Goal: Task Accomplishment & Management: Complete application form

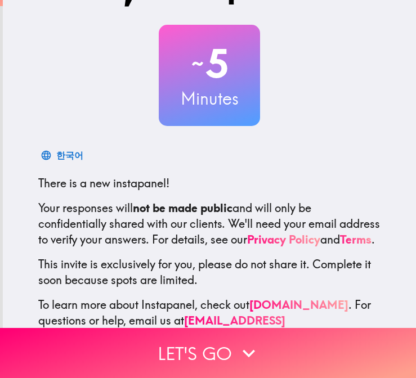
scroll to position [50, 0]
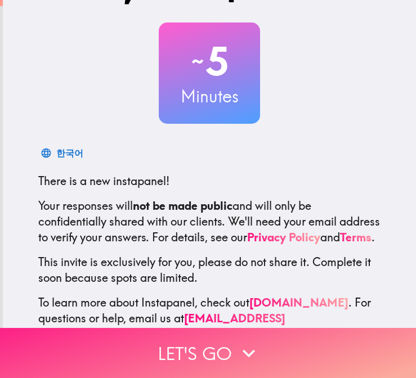
click at [207, 370] on button "Let's go" at bounding box center [208, 353] width 416 height 50
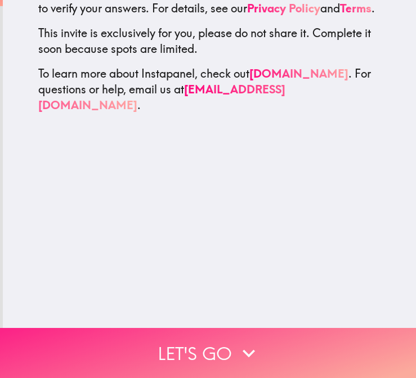
scroll to position [0, 0]
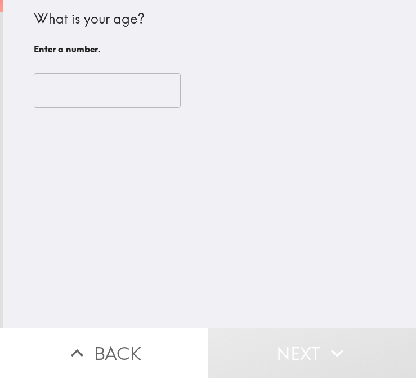
click at [101, 93] on input "number" at bounding box center [107, 90] width 147 height 35
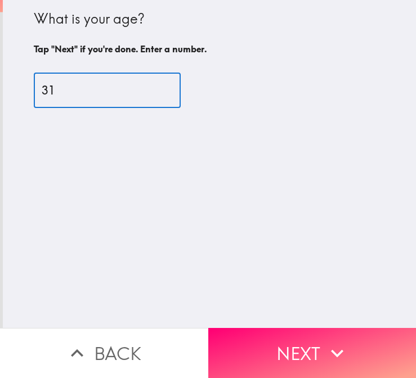
type input "31"
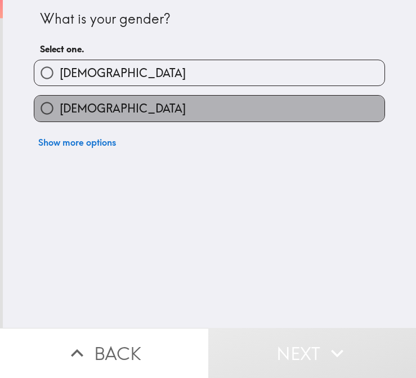
click at [99, 108] on label "Female" at bounding box center [209, 108] width 350 height 25
click at [60, 108] on input "Female" at bounding box center [46, 108] width 25 height 25
radio input "true"
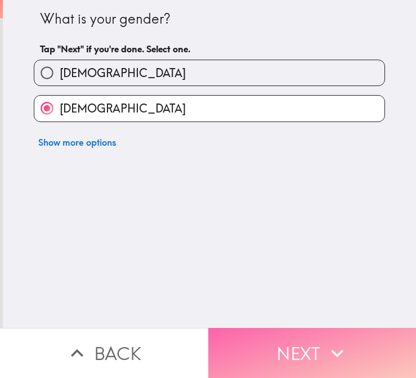
click at [285, 351] on button "Next" at bounding box center [312, 353] width 208 height 50
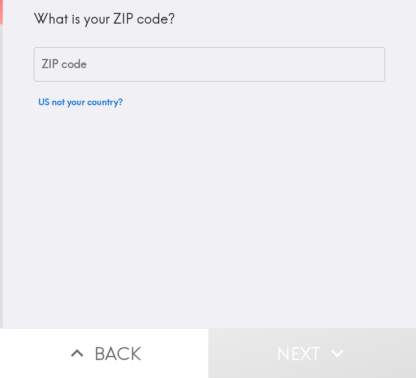
click at [137, 66] on input "ZIP code" at bounding box center [209, 64] width 351 height 35
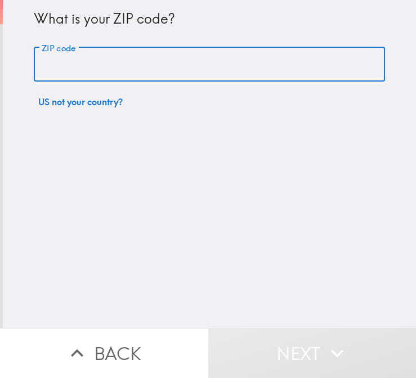
type input "10009"
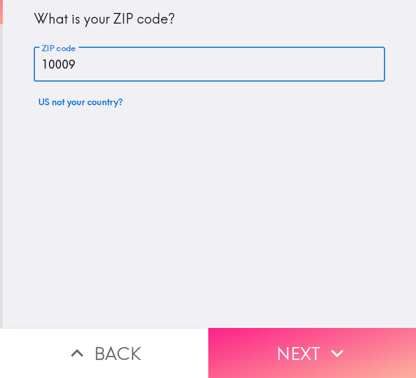
click at [329, 348] on icon "button" at bounding box center [337, 353] width 25 height 25
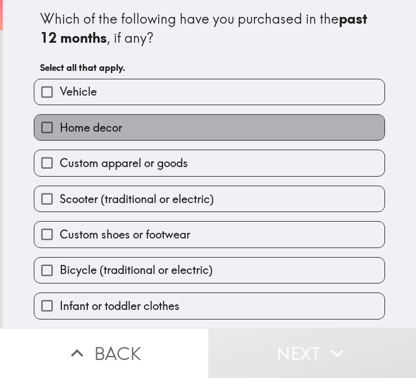
click at [195, 124] on label "Home decor" at bounding box center [209, 127] width 350 height 25
click at [60, 124] on input "Home decor" at bounding box center [46, 127] width 25 height 25
checkbox input "true"
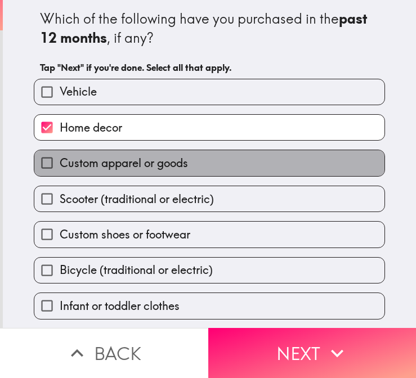
click at [194, 169] on label "Custom apparel or goods" at bounding box center [209, 162] width 350 height 25
click at [60, 169] on input "Custom apparel or goods" at bounding box center [46, 162] width 25 height 25
checkbox input "true"
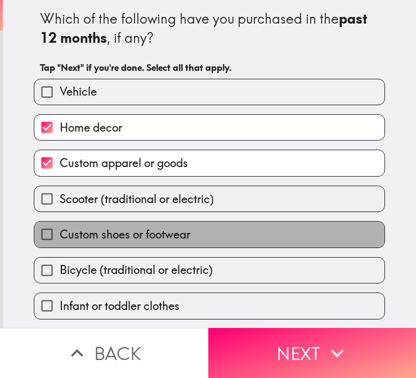
click at [198, 238] on label "Custom shoes or footwear" at bounding box center [209, 234] width 350 height 25
click at [60, 238] on input "Custom shoes or footwear" at bounding box center [46, 234] width 25 height 25
checkbox input "true"
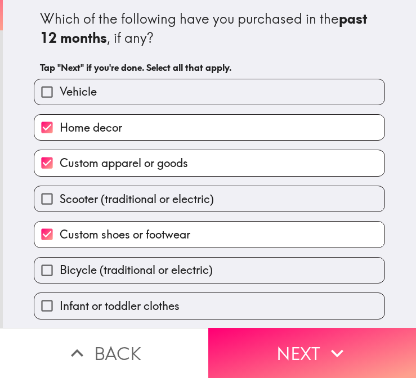
scroll to position [30, 0]
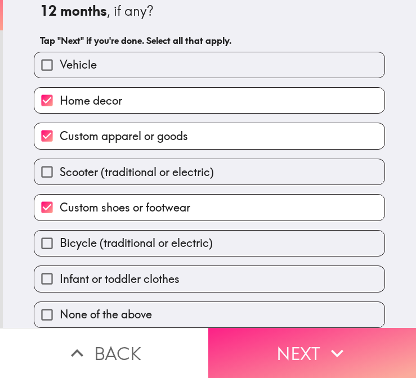
click at [266, 352] on button "Next" at bounding box center [312, 353] width 208 height 50
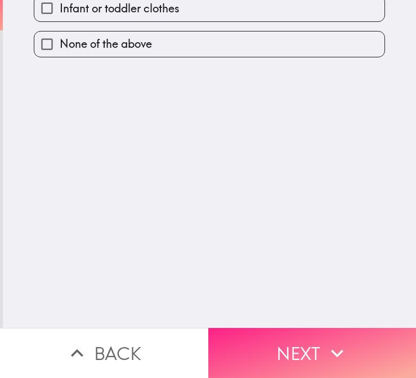
scroll to position [0, 0]
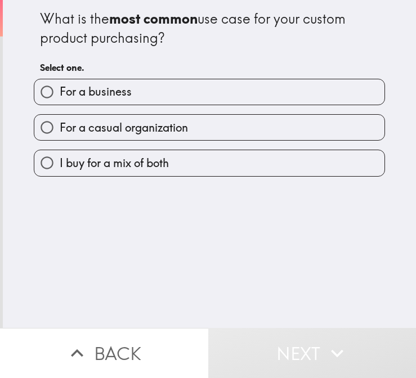
click at [189, 161] on label "I buy for a mix of both" at bounding box center [209, 162] width 350 height 25
click at [60, 161] on input "I buy for a mix of both" at bounding box center [46, 162] width 25 height 25
radio input "true"
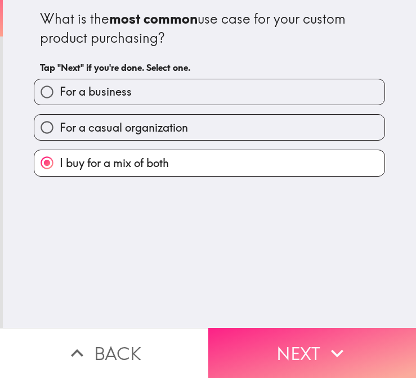
click at [280, 344] on button "Next" at bounding box center [312, 353] width 208 height 50
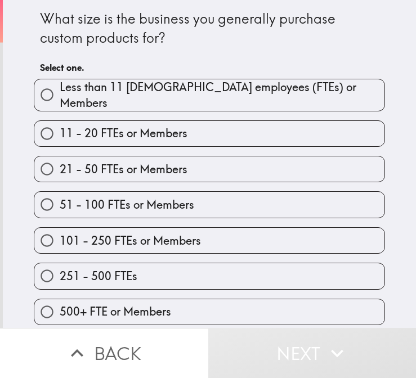
click at [150, 309] on span "500+ FTE or Members" at bounding box center [115, 312] width 111 height 16
click at [60, 309] on input "500+ FTE or Members" at bounding box center [46, 311] width 25 height 25
radio input "true"
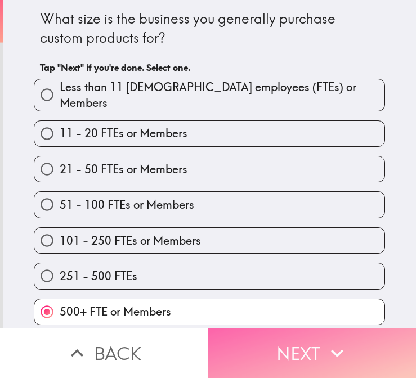
click at [271, 340] on button "Next" at bounding box center [312, 353] width 208 height 50
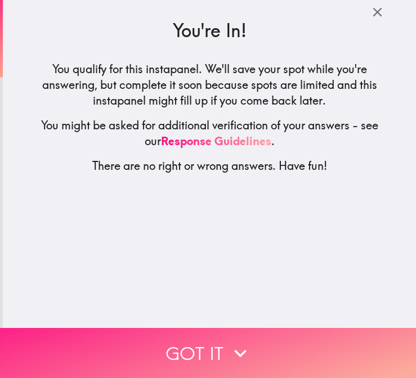
click at [258, 349] on button "Got it" at bounding box center [208, 353] width 416 height 50
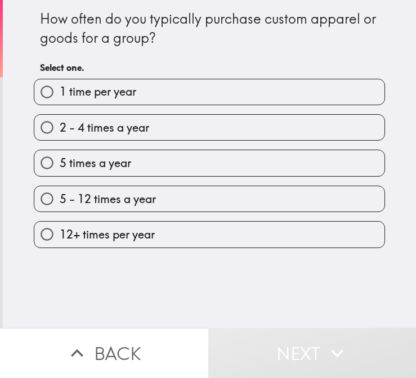
click at [182, 129] on label "2 - 4 times a year" at bounding box center [209, 127] width 350 height 25
click at [60, 129] on input "2 - 4 times a year" at bounding box center [46, 127] width 25 height 25
radio input "true"
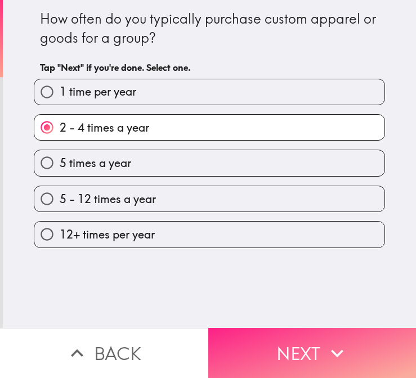
click at [271, 361] on button "Next" at bounding box center [312, 353] width 208 height 50
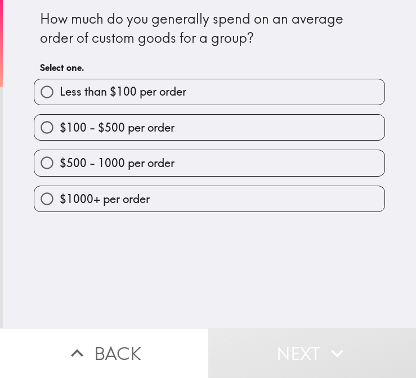
click at [202, 159] on label "$500 - 1000 per order" at bounding box center [209, 162] width 350 height 25
click at [60, 159] on input "$500 - 1000 per order" at bounding box center [46, 162] width 25 height 25
radio input "true"
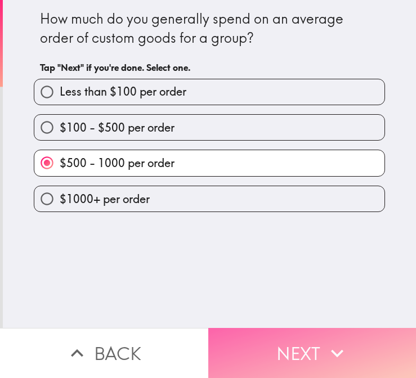
click at [296, 335] on button "Next" at bounding box center [312, 353] width 208 height 50
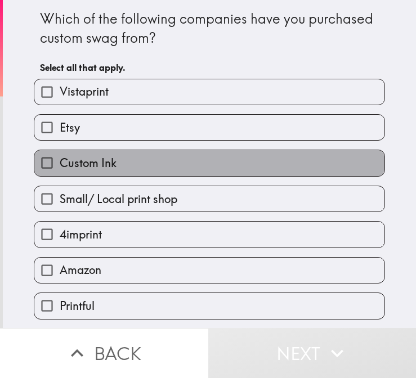
click at [248, 162] on label "Custom Ink" at bounding box center [209, 162] width 350 height 25
click at [60, 162] on input "Custom Ink" at bounding box center [46, 162] width 25 height 25
checkbox input "true"
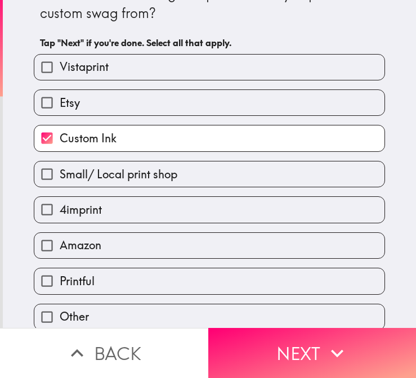
scroll to position [30, 0]
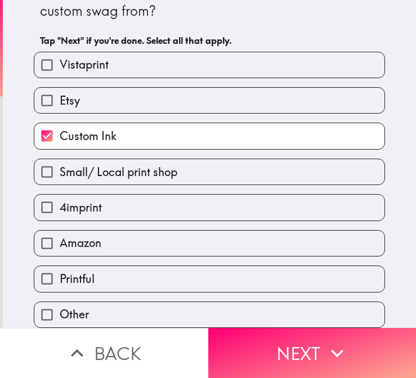
click at [222, 66] on label "Vistaprint" at bounding box center [209, 64] width 350 height 25
click at [60, 66] on input "Vistaprint" at bounding box center [46, 64] width 25 height 25
checkbox input "true"
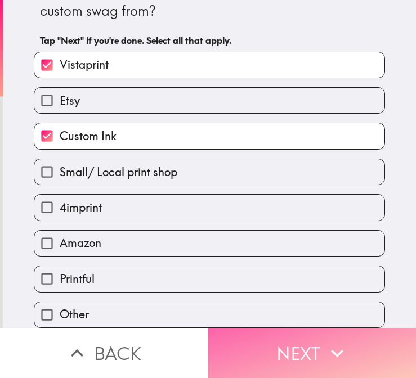
click at [345, 360] on icon "button" at bounding box center [337, 353] width 25 height 25
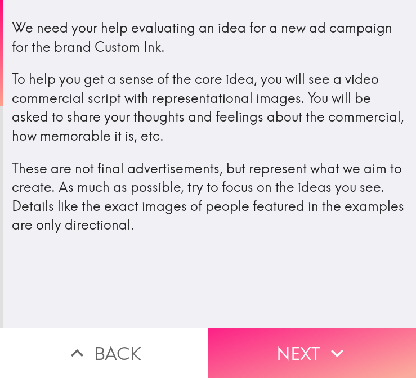
click at [334, 345] on icon "button" at bounding box center [337, 353] width 25 height 25
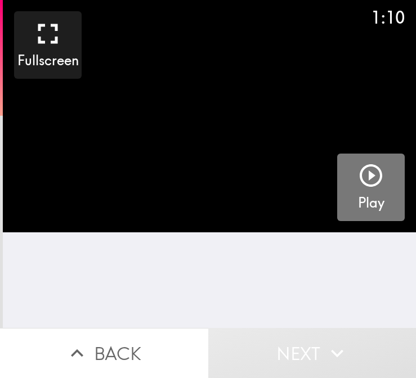
click at [378, 176] on icon "button" at bounding box center [370, 175] width 27 height 27
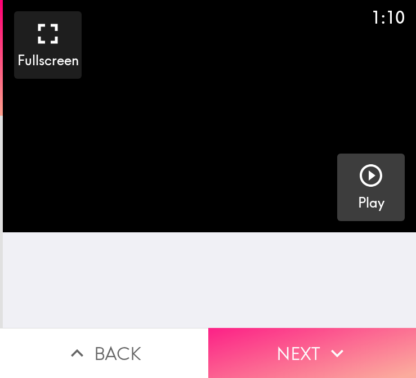
click at [339, 352] on icon "button" at bounding box center [337, 353] width 25 height 25
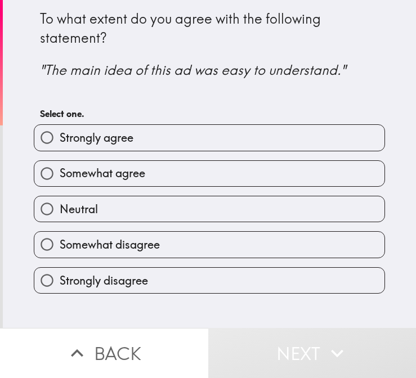
click at [279, 146] on label "Strongly agree" at bounding box center [209, 137] width 350 height 25
click at [60, 146] on input "Strongly agree" at bounding box center [46, 137] width 25 height 25
radio input "true"
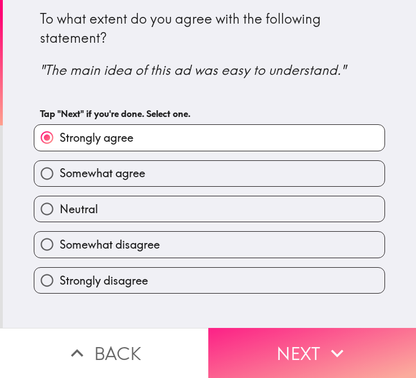
click at [300, 346] on button "Next" at bounding box center [312, 353] width 208 height 50
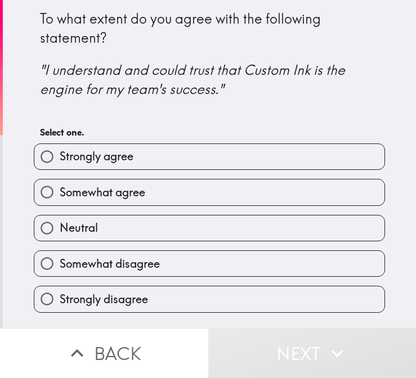
click at [244, 150] on label "Strongly agree" at bounding box center [209, 156] width 350 height 25
click at [60, 150] on input "Strongly agree" at bounding box center [46, 156] width 25 height 25
radio input "true"
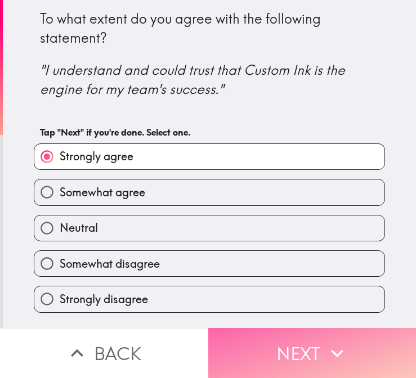
click at [310, 360] on button "Next" at bounding box center [312, 353] width 208 height 50
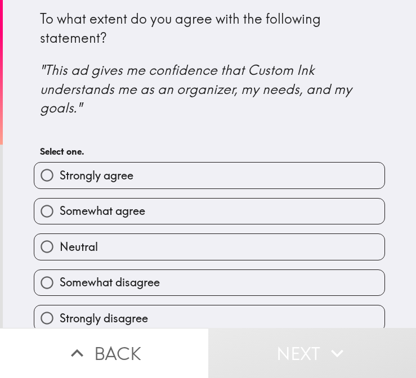
scroll to position [5, 0]
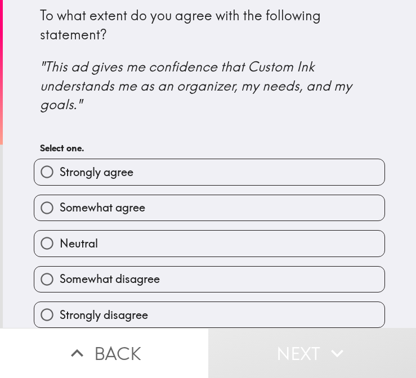
click at [243, 163] on label "Strongly agree" at bounding box center [209, 171] width 350 height 25
click at [60, 163] on input "Strongly agree" at bounding box center [46, 171] width 25 height 25
radio input "true"
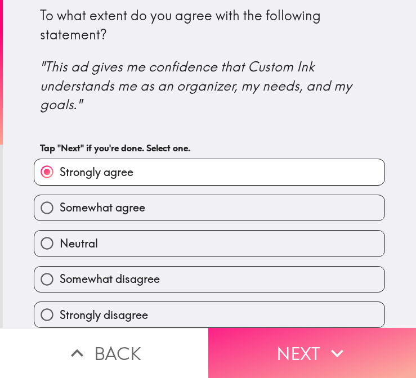
click at [292, 360] on button "Next" at bounding box center [312, 353] width 208 height 50
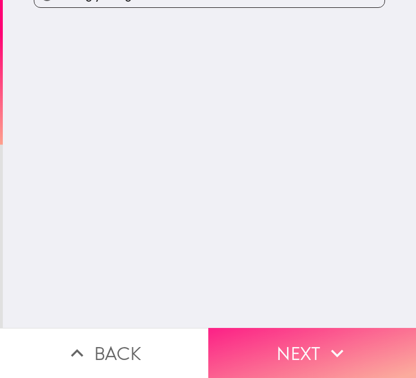
scroll to position [0, 0]
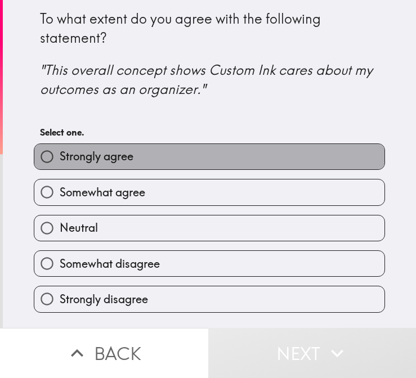
click at [245, 167] on label "Strongly agree" at bounding box center [209, 156] width 350 height 25
click at [60, 167] on input "Strongly agree" at bounding box center [46, 156] width 25 height 25
radio input "true"
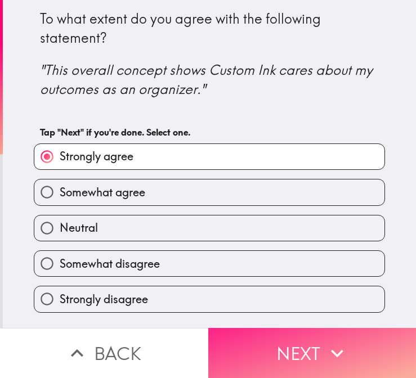
click at [279, 355] on button "Next" at bounding box center [312, 353] width 208 height 50
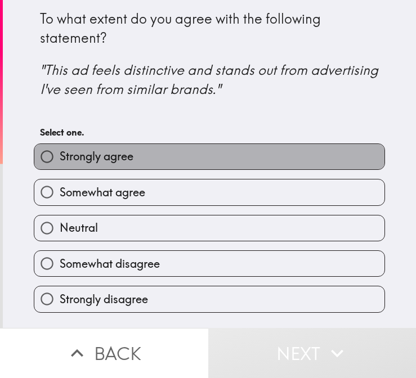
click at [238, 157] on label "Strongly agree" at bounding box center [209, 156] width 350 height 25
click at [60, 157] on input "Strongly agree" at bounding box center [46, 156] width 25 height 25
radio input "true"
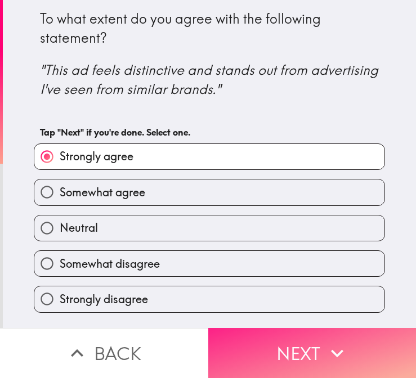
click at [293, 369] on button "Next" at bounding box center [312, 353] width 208 height 50
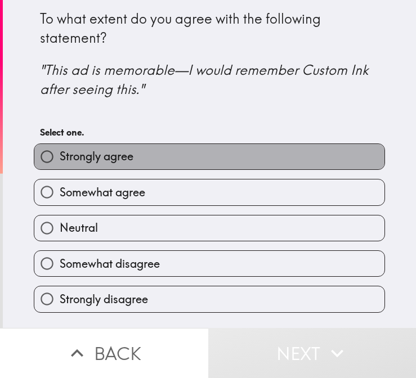
click at [256, 151] on label "Strongly agree" at bounding box center [209, 156] width 350 height 25
click at [60, 151] on input "Strongly agree" at bounding box center [46, 156] width 25 height 25
radio input "true"
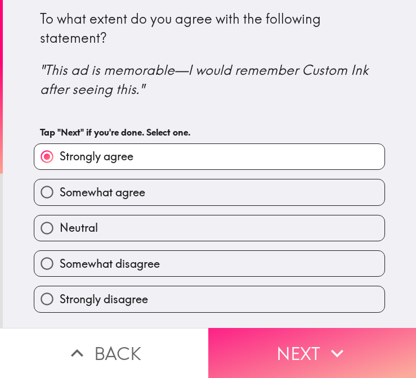
click at [386, 363] on button "Next" at bounding box center [312, 353] width 208 height 50
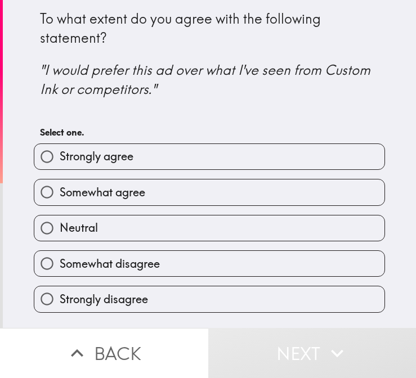
click at [268, 151] on label "Strongly agree" at bounding box center [209, 156] width 350 height 25
click at [60, 151] on input "Strongly agree" at bounding box center [46, 156] width 25 height 25
radio input "true"
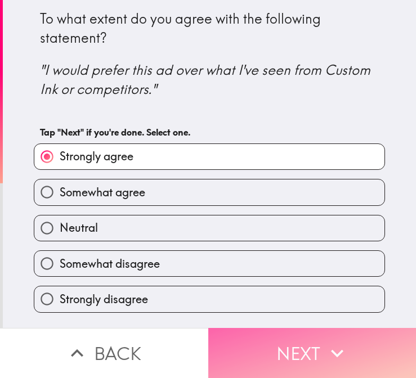
click at [309, 345] on button "Next" at bounding box center [312, 353] width 208 height 50
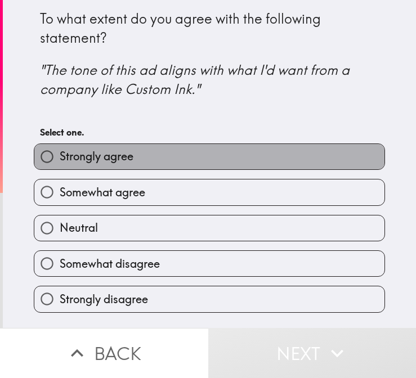
click at [241, 164] on label "Strongly agree" at bounding box center [209, 156] width 350 height 25
click at [60, 164] on input "Strongly agree" at bounding box center [46, 156] width 25 height 25
radio input "true"
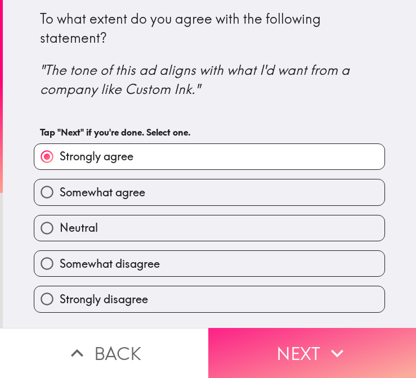
click at [293, 357] on button "Next" at bounding box center [312, 353] width 208 height 50
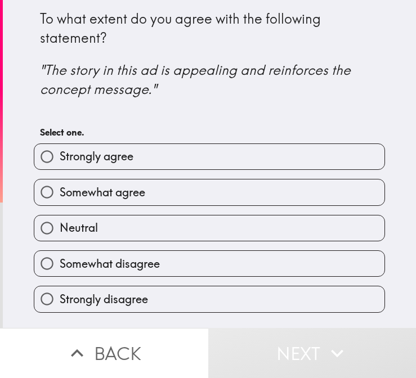
click at [270, 155] on label "Strongly agree" at bounding box center [209, 156] width 350 height 25
click at [60, 155] on input "Strongly agree" at bounding box center [46, 156] width 25 height 25
radio input "true"
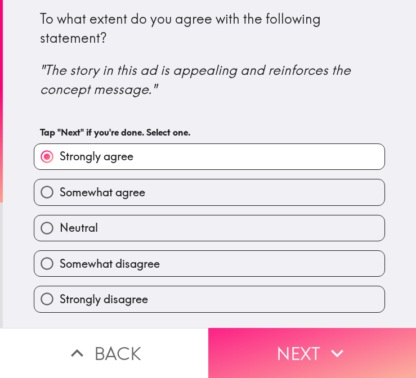
click at [283, 345] on button "Next" at bounding box center [312, 353] width 208 height 50
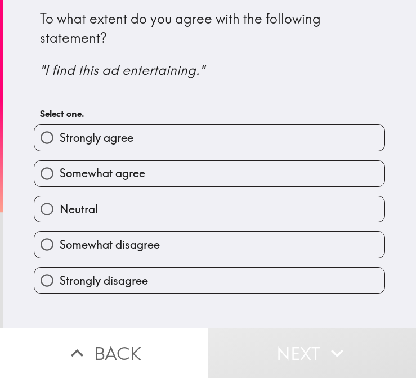
click at [272, 149] on label "Strongly agree" at bounding box center [209, 137] width 350 height 25
click at [60, 149] on input "Strongly agree" at bounding box center [46, 137] width 25 height 25
radio input "true"
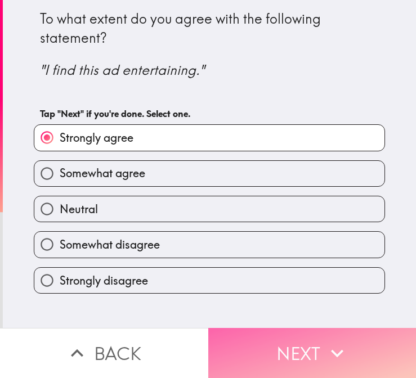
click at [327, 365] on icon "button" at bounding box center [337, 353] width 25 height 25
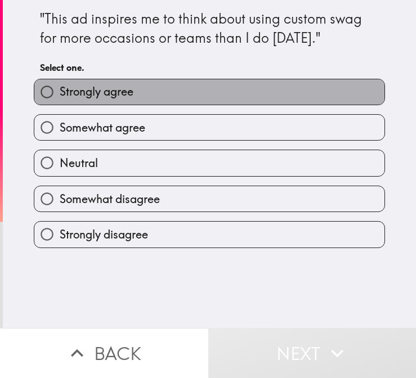
click at [266, 94] on label "Strongly agree" at bounding box center [209, 91] width 350 height 25
click at [60, 94] on input "Strongly agree" at bounding box center [46, 91] width 25 height 25
radio input "true"
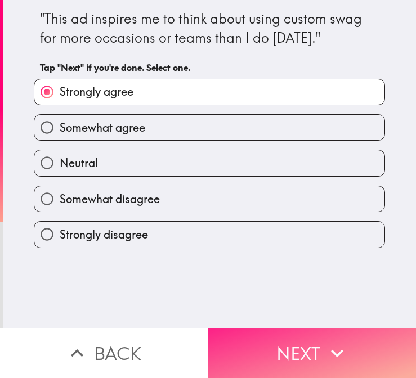
click at [302, 359] on button "Next" at bounding box center [312, 353] width 208 height 50
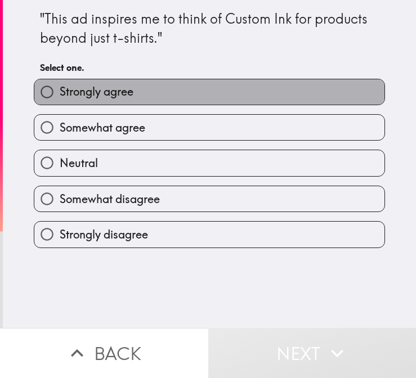
click at [234, 97] on label "Strongly agree" at bounding box center [209, 91] width 350 height 25
click at [60, 97] on input "Strongly agree" at bounding box center [46, 91] width 25 height 25
radio input "true"
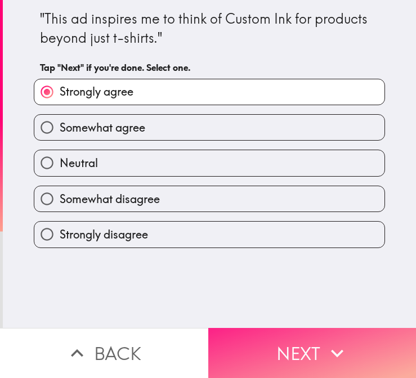
click at [312, 351] on button "Next" at bounding box center [312, 353] width 208 height 50
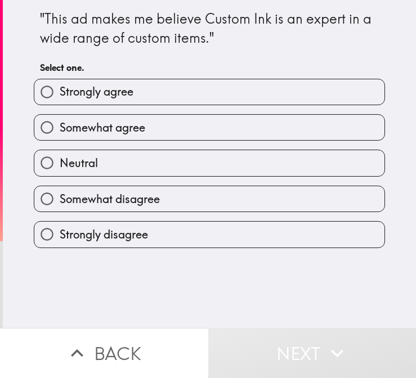
click at [279, 93] on label "Strongly agree" at bounding box center [209, 91] width 350 height 25
click at [60, 93] on input "Strongly agree" at bounding box center [46, 91] width 25 height 25
radio input "true"
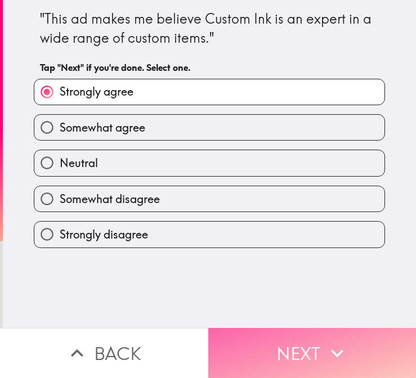
click at [360, 348] on button "Next" at bounding box center [312, 353] width 208 height 50
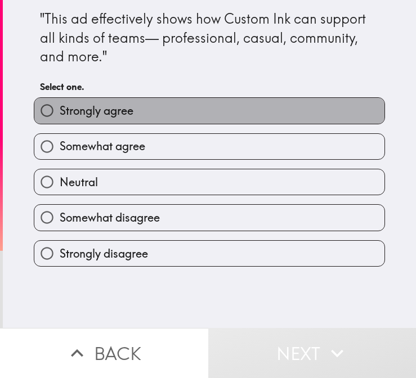
click at [299, 122] on label "Strongly agree" at bounding box center [209, 110] width 350 height 25
click at [60, 122] on input "Strongly agree" at bounding box center [46, 110] width 25 height 25
radio input "true"
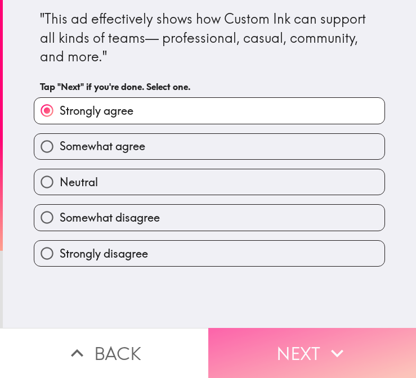
click at [329, 350] on icon "button" at bounding box center [337, 353] width 25 height 25
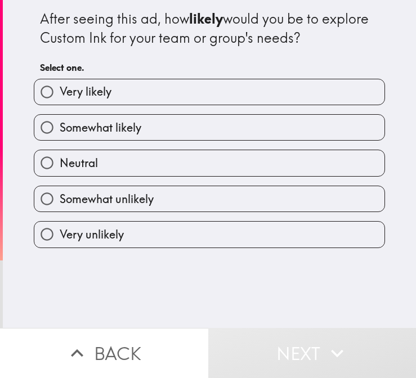
click at [262, 96] on label "Very likely" at bounding box center [209, 91] width 350 height 25
click at [60, 96] on input "Very likely" at bounding box center [46, 91] width 25 height 25
radio input "true"
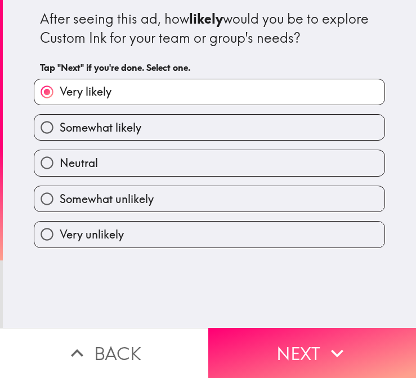
click at [310, 326] on div "After seeing this ad, how likely would you be to explore Custom Ink for your te…" at bounding box center [209, 164] width 413 height 328
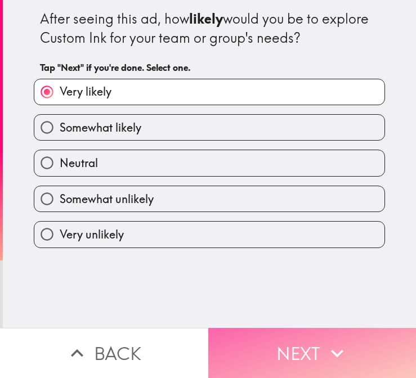
click at [301, 351] on button "Next" at bounding box center [312, 353] width 208 height 50
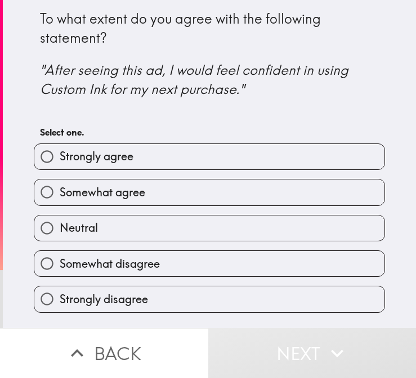
click at [232, 156] on label "Strongly agree" at bounding box center [209, 156] width 350 height 25
click at [60, 156] on input "Strongly agree" at bounding box center [46, 156] width 25 height 25
radio input "true"
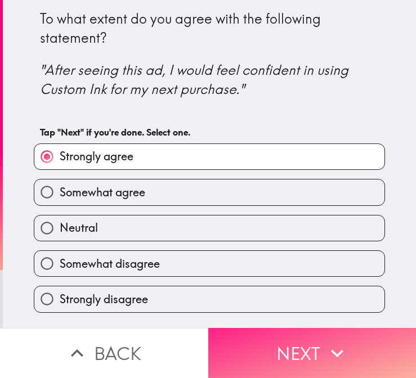
click at [297, 350] on button "Next" at bounding box center [312, 353] width 208 height 50
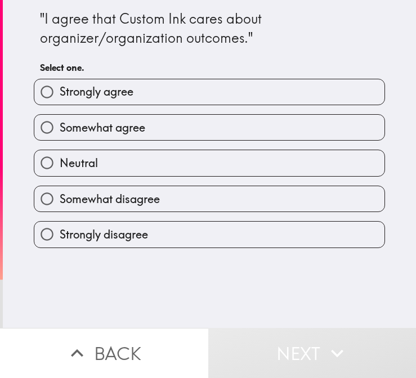
click at [261, 92] on label "Strongly agree" at bounding box center [209, 91] width 350 height 25
click at [60, 92] on input "Strongly agree" at bounding box center [46, 91] width 25 height 25
radio input "true"
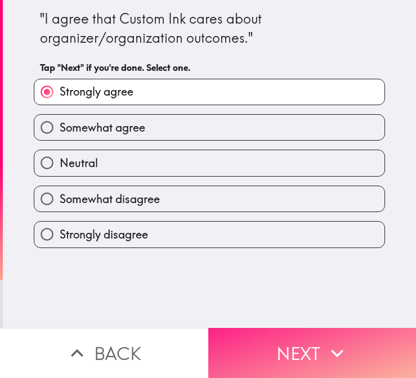
click at [335, 356] on icon "button" at bounding box center [337, 353] width 25 height 25
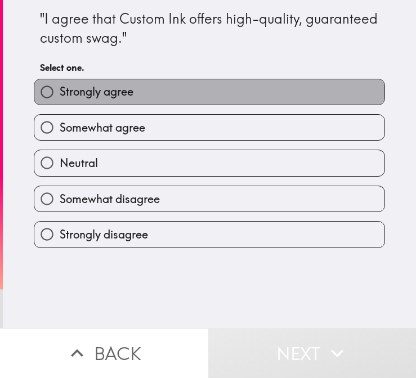
click at [271, 92] on label "Strongly agree" at bounding box center [209, 91] width 350 height 25
click at [60, 92] on input "Strongly agree" at bounding box center [46, 91] width 25 height 25
radio input "true"
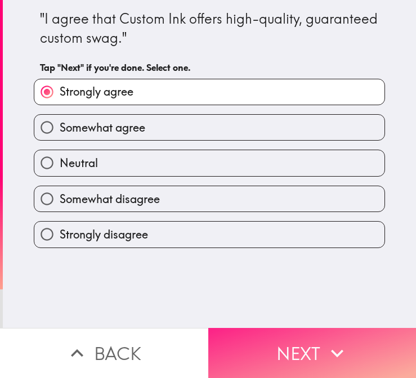
click at [330, 347] on icon "button" at bounding box center [337, 353] width 25 height 25
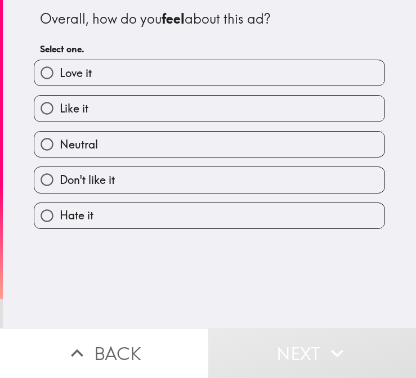
click at [220, 74] on label "Love it" at bounding box center [209, 72] width 350 height 25
click at [60, 74] on input "Love it" at bounding box center [46, 72] width 25 height 25
radio input "true"
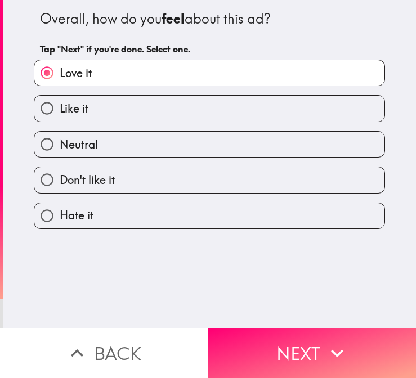
click at [207, 115] on label "Like it" at bounding box center [209, 108] width 350 height 25
click at [60, 115] on input "Like it" at bounding box center [46, 108] width 25 height 25
radio input "true"
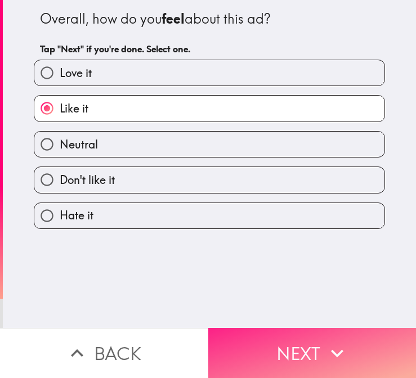
click at [356, 361] on button "Next" at bounding box center [312, 353] width 208 height 50
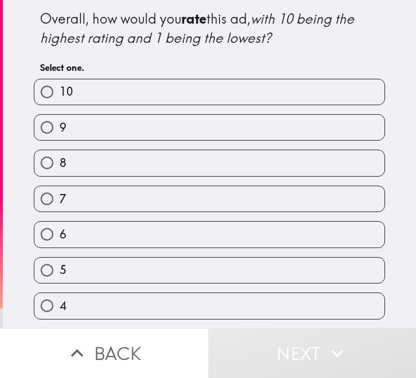
click at [270, 159] on label "8" at bounding box center [209, 162] width 350 height 25
click at [60, 159] on input "8" at bounding box center [46, 162] width 25 height 25
radio input "true"
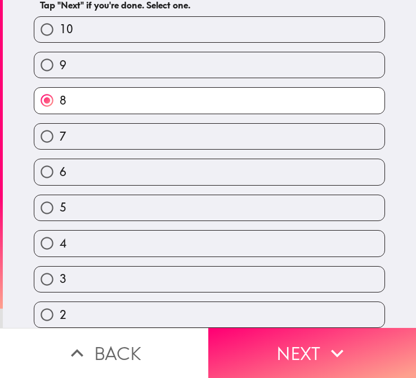
scroll to position [73, 0]
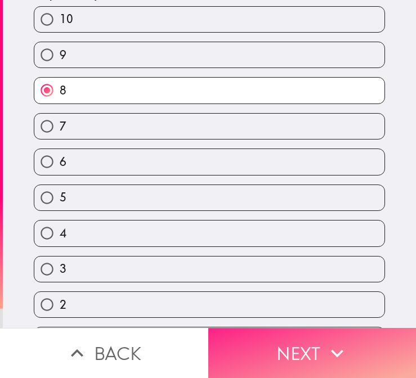
click at [311, 338] on button "Next" at bounding box center [312, 353] width 208 height 50
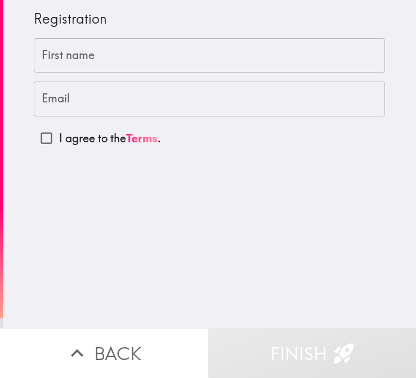
click at [243, 66] on input "First name" at bounding box center [209, 55] width 351 height 35
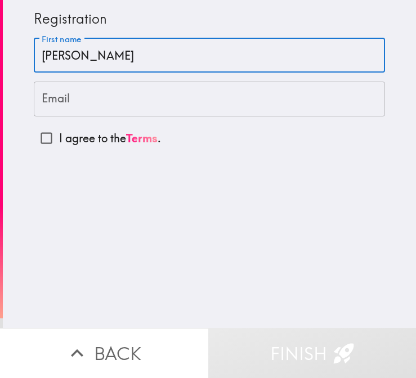
type input "Anna"
click at [272, 99] on input "Email" at bounding box center [209, 99] width 351 height 35
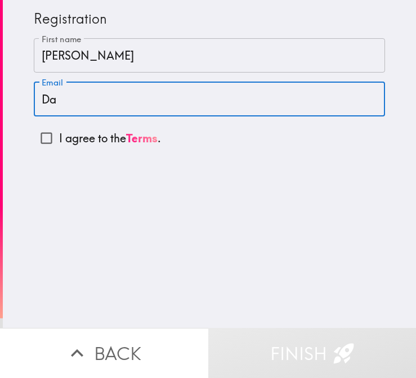
type input "D"
type input "dhanieloo14@gmail.com"
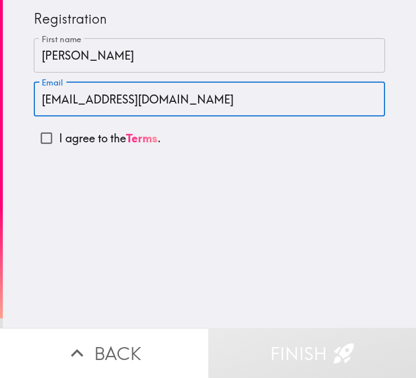
click at [80, 141] on p "I agree to the Terms ." at bounding box center [110, 139] width 102 height 16
click at [59, 141] on input "I agree to the Terms ." at bounding box center [46, 138] width 25 height 25
checkbox input "true"
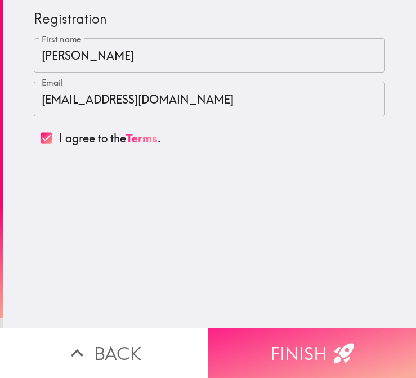
click at [265, 356] on button "Finish" at bounding box center [312, 353] width 208 height 50
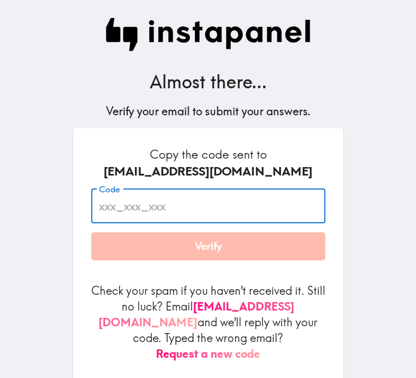
click at [164, 208] on input "Code" at bounding box center [208, 206] width 234 height 35
paste input "Ey4_dd5_M8B"
type input "Ey4_dd5_M8B"
click at [279, 245] on button "Verify" at bounding box center [208, 246] width 234 height 28
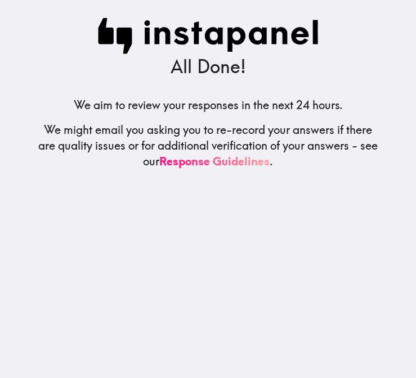
click at [236, 100] on h5 "We aim to review your responses in the next 24 hours." at bounding box center [208, 105] width 269 height 16
click at [243, 213] on div "All Done! We aim to review your responses in the next 24 hours. We might email …" at bounding box center [208, 189] width 360 height 378
click at [256, 80] on div "All Done! We aim to review your responses in the next 24 hours. We might email …" at bounding box center [208, 189] width 360 height 378
